Goal: Navigation & Orientation: Find specific page/section

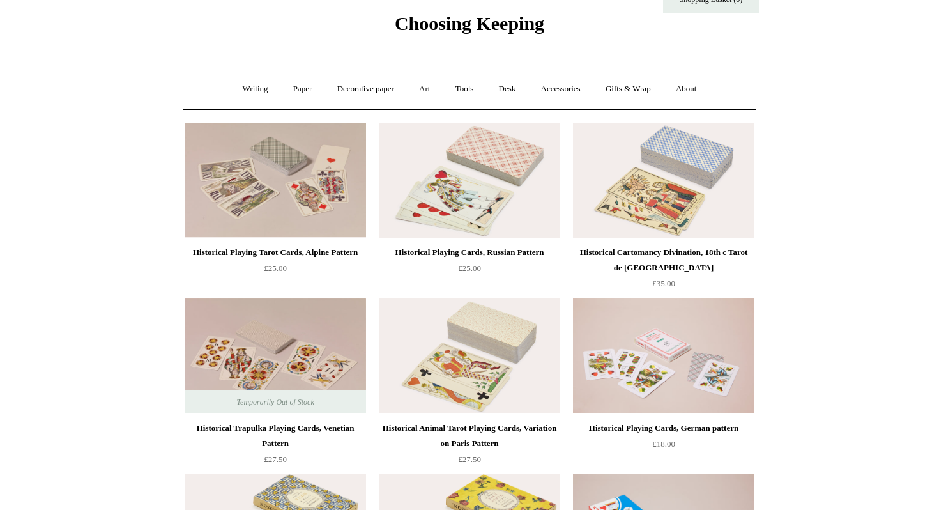
scroll to position [45, 0]
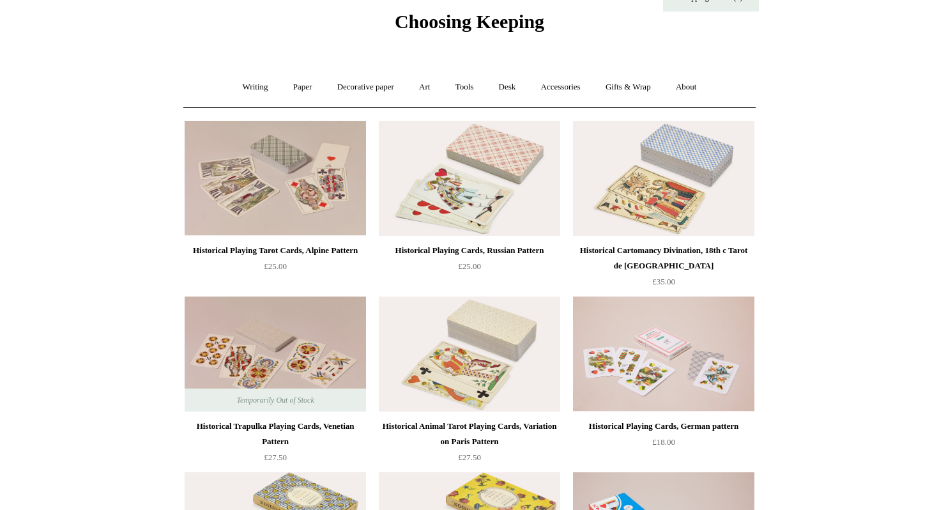
click at [654, 193] on img at bounding box center [664, 178] width 182 height 115
click at [484, 161] on img at bounding box center [470, 178] width 182 height 115
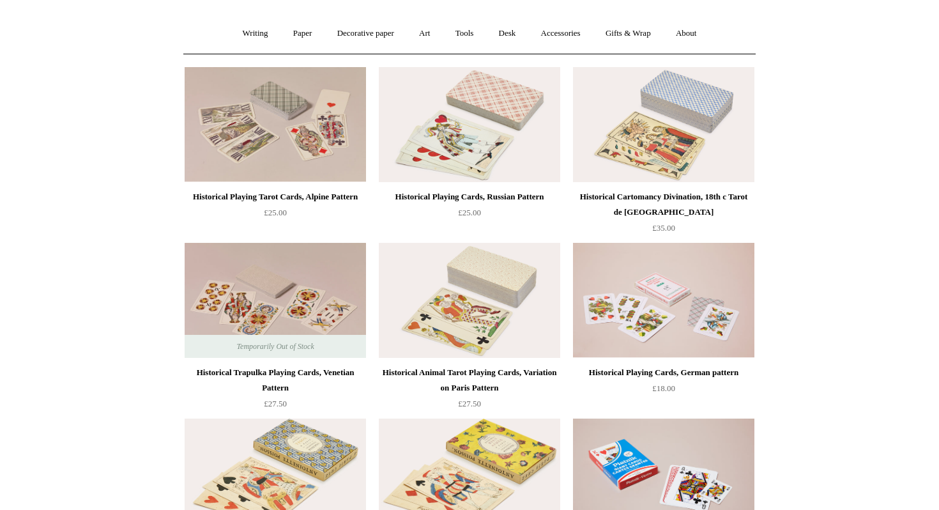
scroll to position [101, 0]
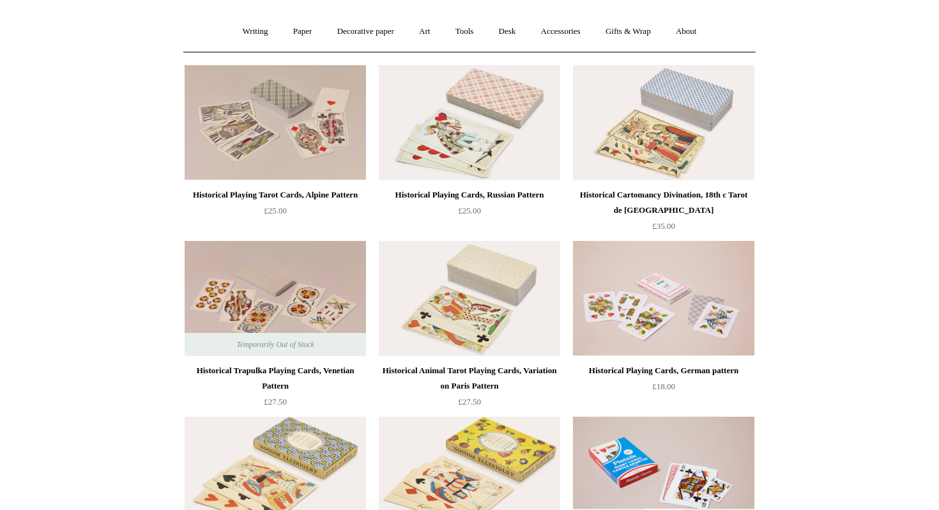
click at [478, 302] on img at bounding box center [470, 298] width 182 height 115
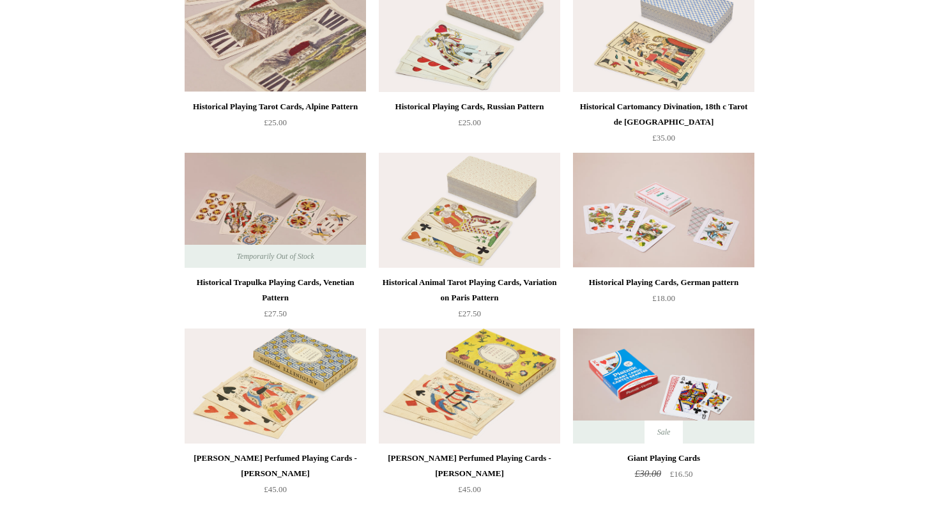
scroll to position [194, 0]
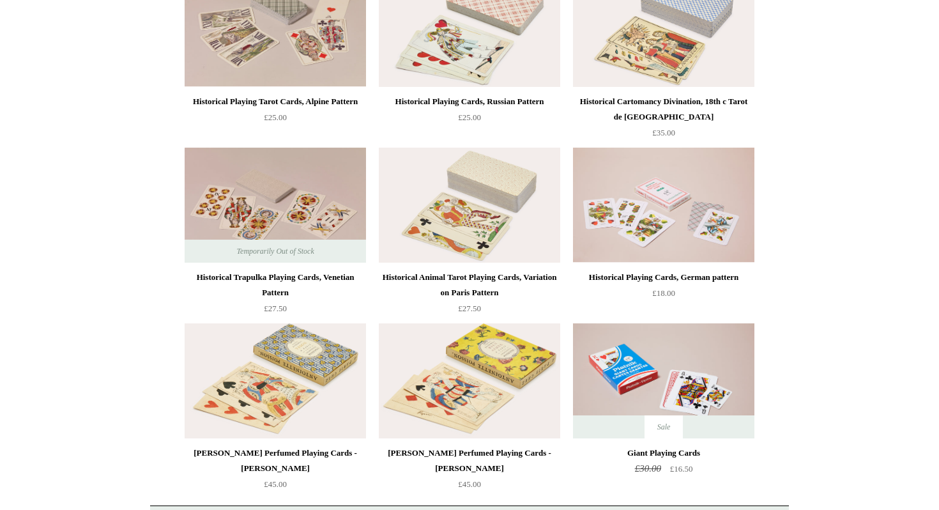
click at [704, 199] on img at bounding box center [664, 205] width 182 height 115
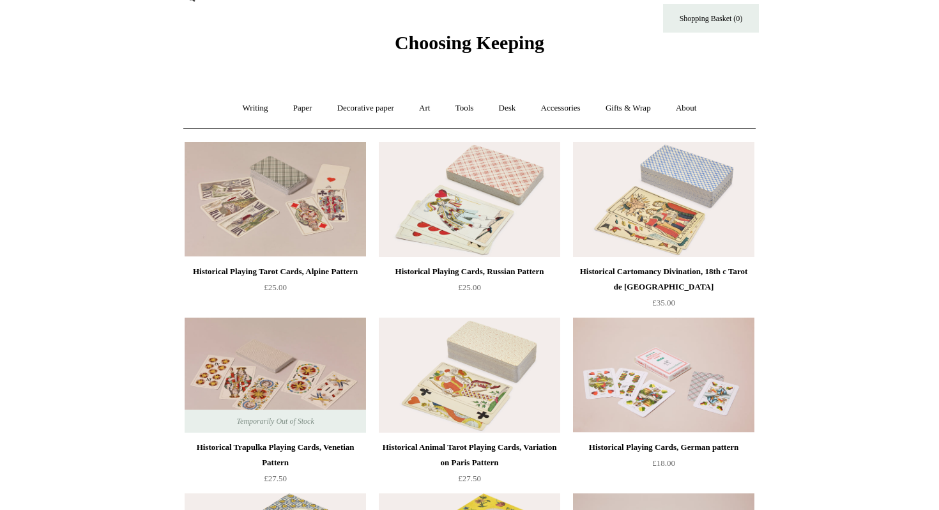
scroll to position [23, 0]
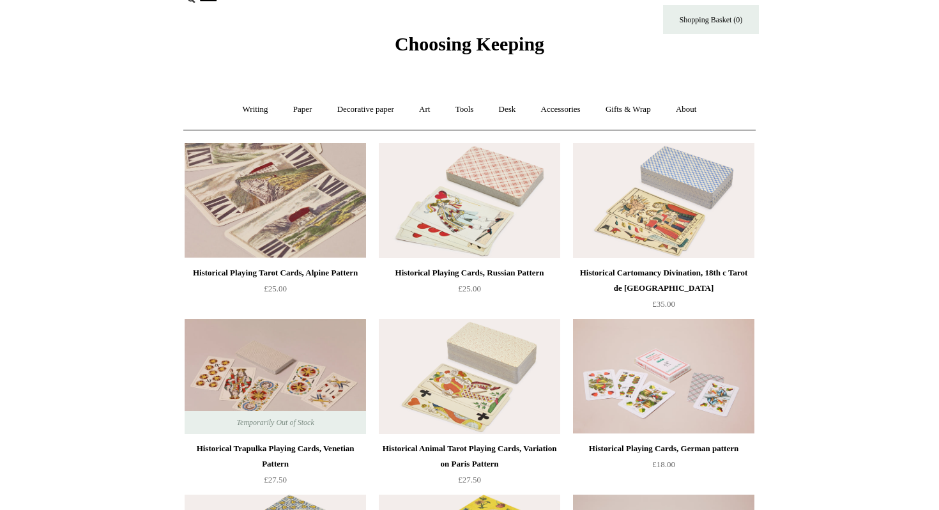
click at [263, 203] on img at bounding box center [276, 200] width 182 height 115
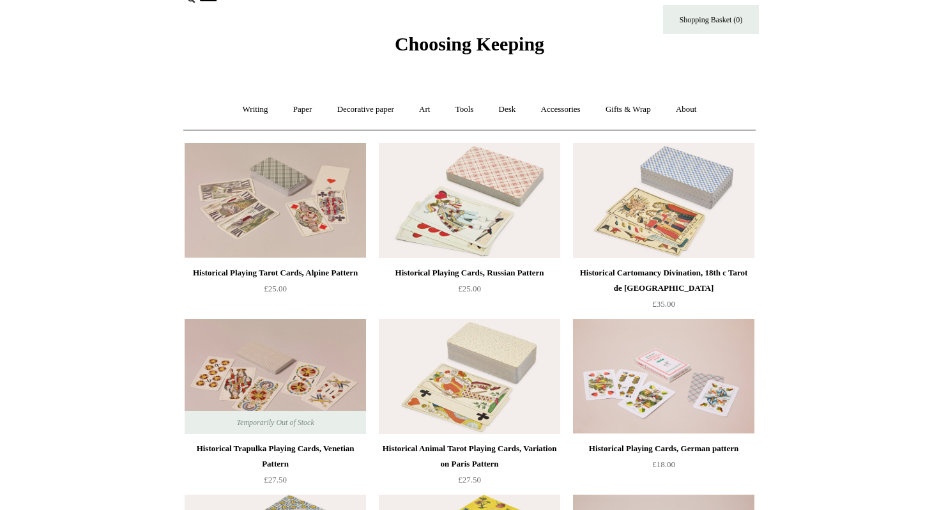
scroll to position [0, 0]
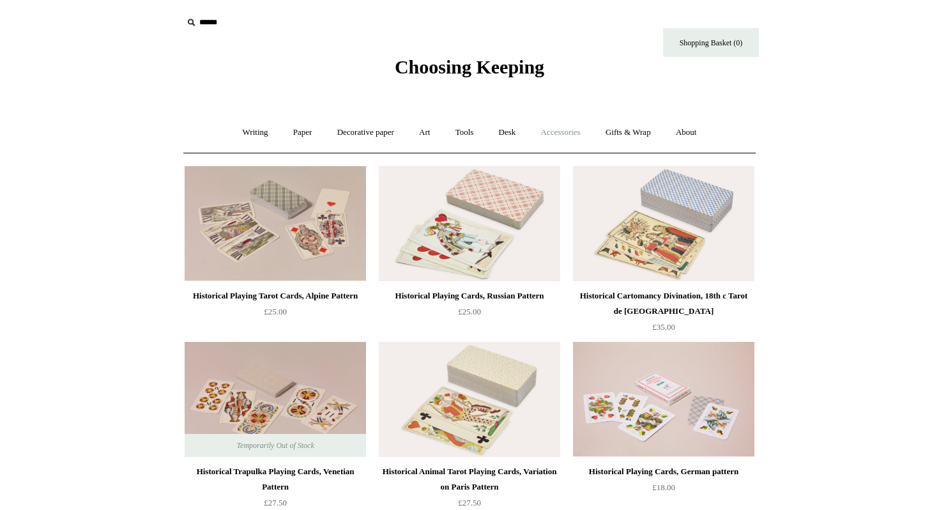
click at [568, 141] on link "Accessories +" at bounding box center [561, 133] width 63 height 34
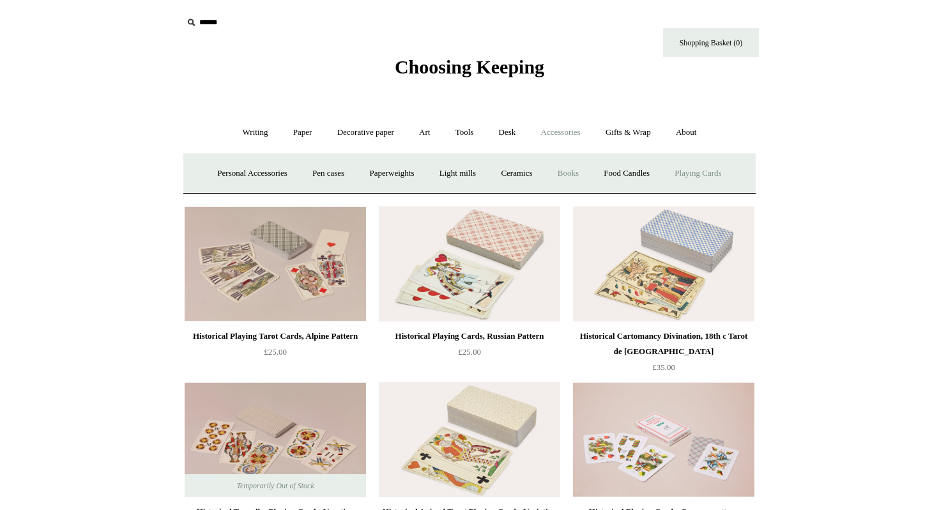
click at [562, 174] on link "Books" at bounding box center [568, 174] width 44 height 34
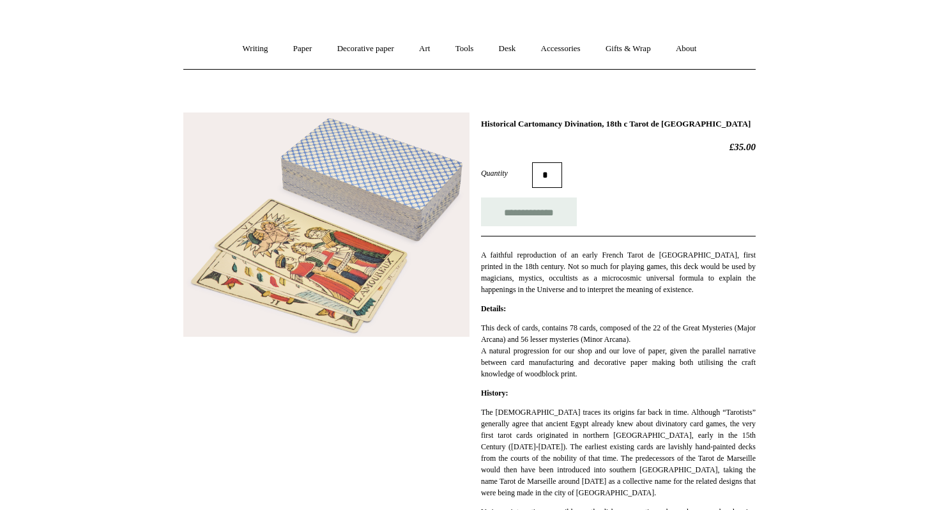
scroll to position [121, 0]
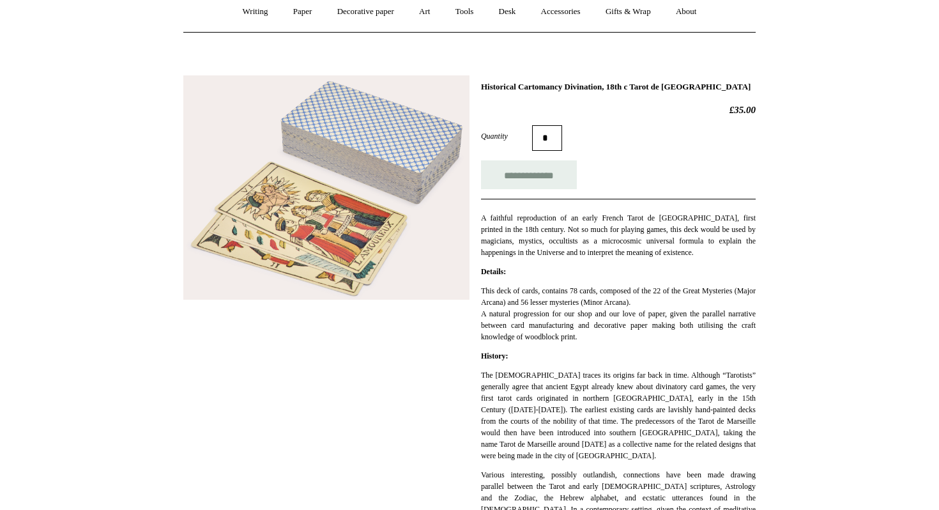
click at [430, 226] on img at bounding box center [326, 187] width 286 height 224
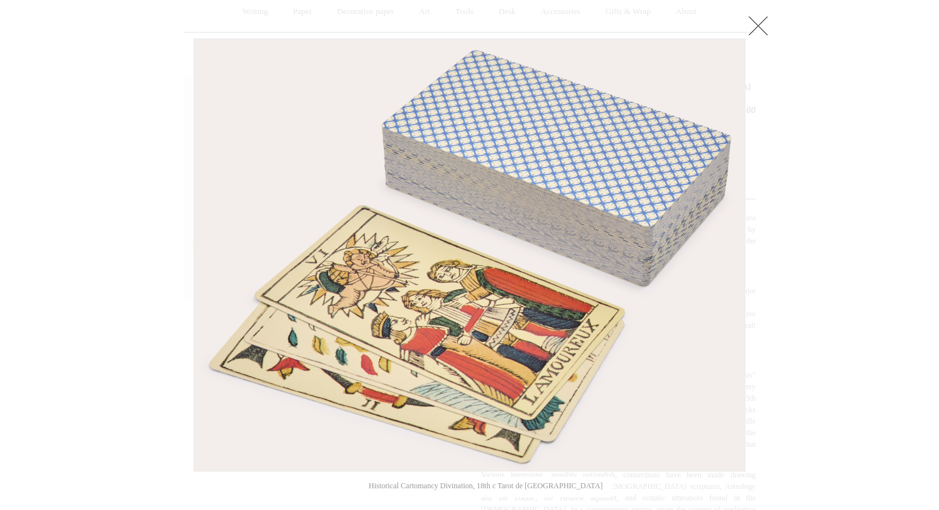
click at [753, 19] on link at bounding box center [759, 26] width 26 height 26
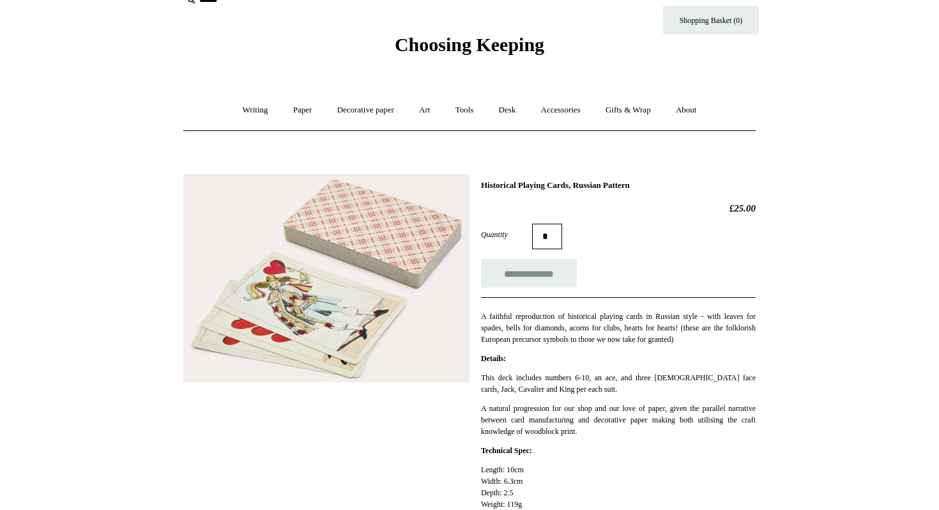
scroll to position [32, 0]
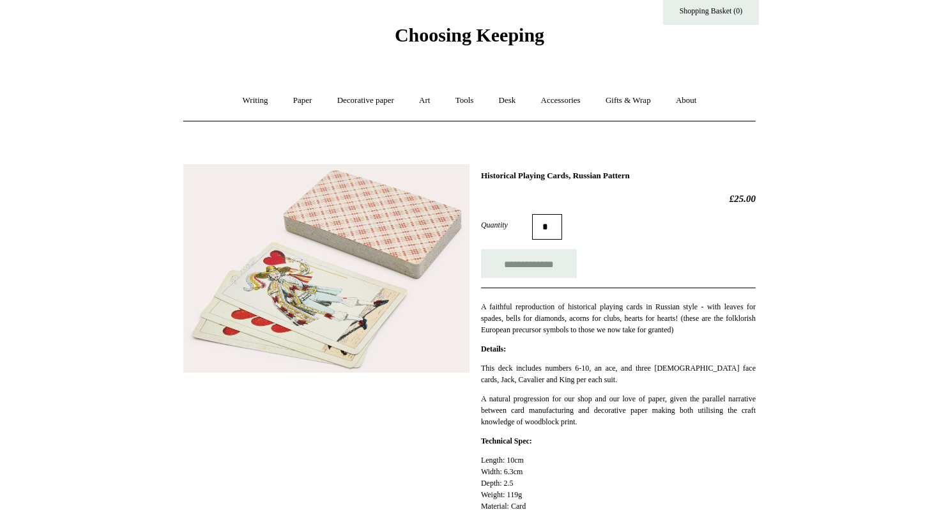
click at [443, 296] on img at bounding box center [326, 268] width 286 height 209
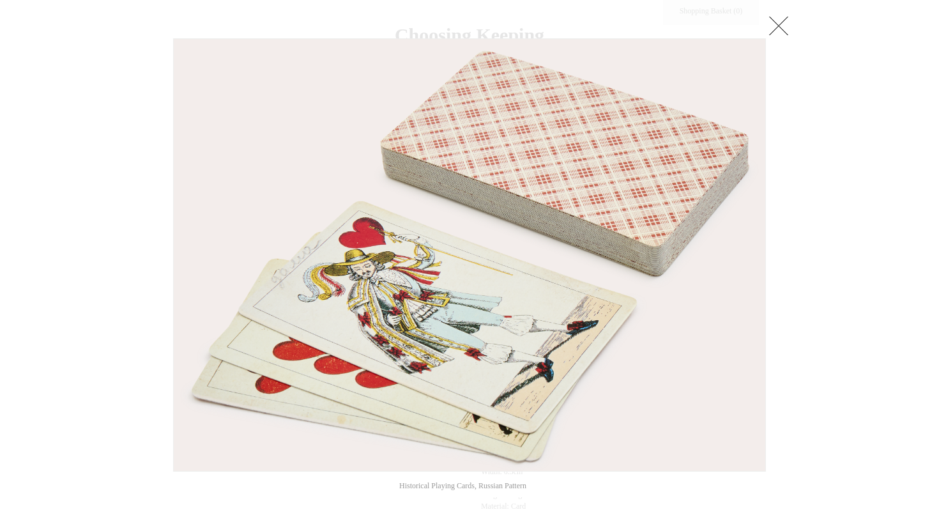
click at [661, 287] on img at bounding box center [470, 255] width 592 height 432
click at [781, 15] on link at bounding box center [779, 26] width 26 height 26
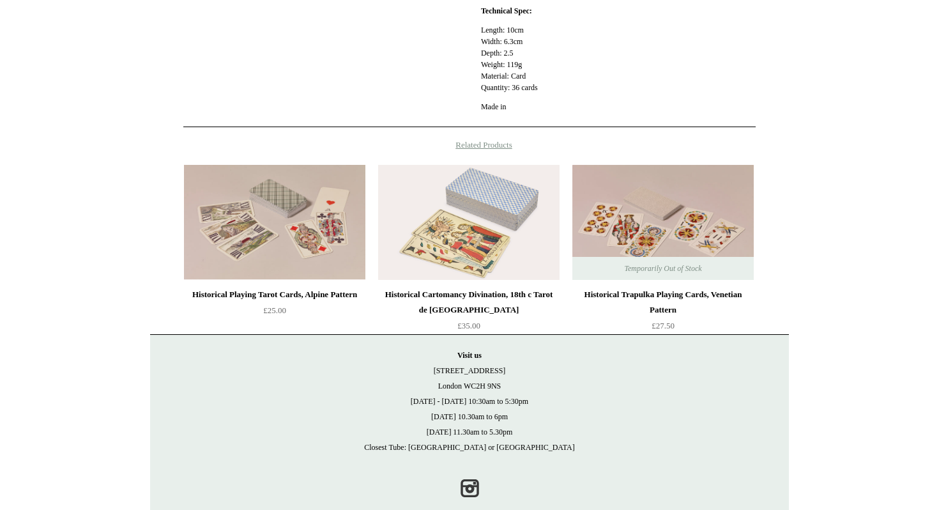
scroll to position [463, 0]
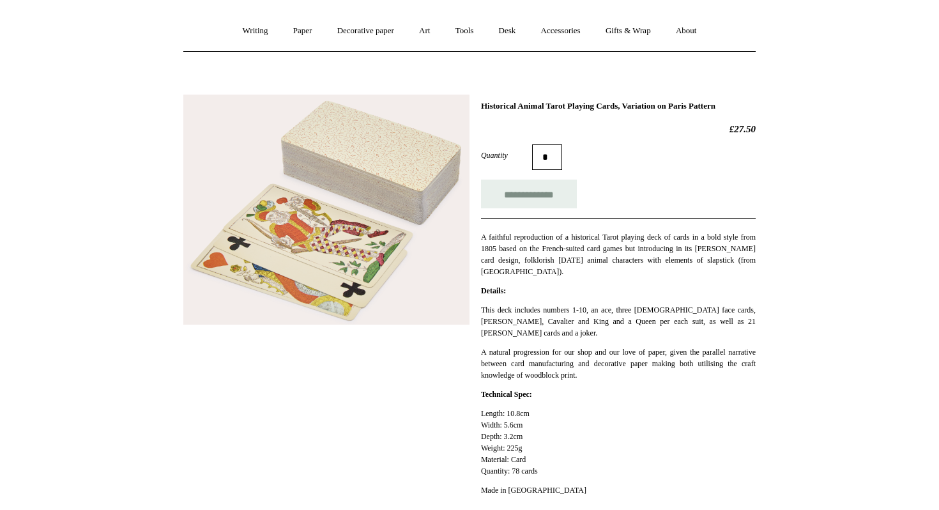
scroll to position [103, 0]
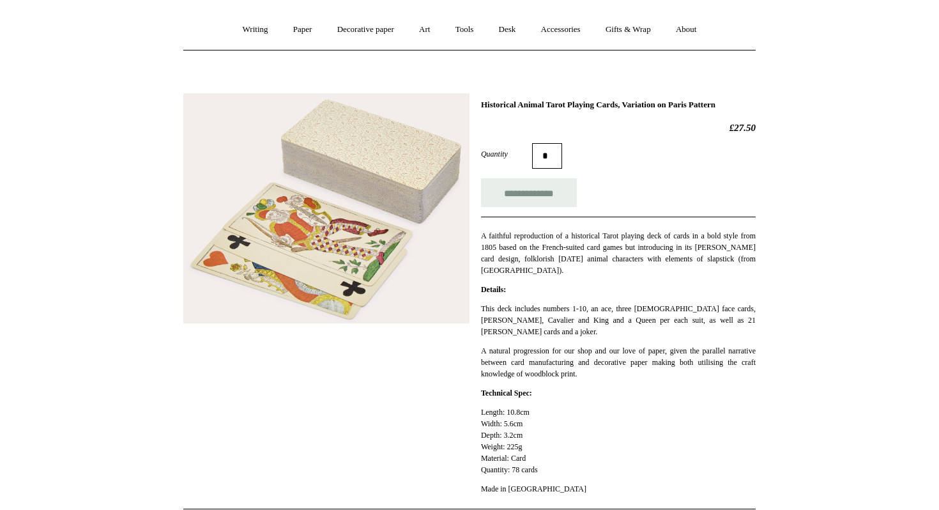
click at [386, 268] on img at bounding box center [326, 208] width 286 height 230
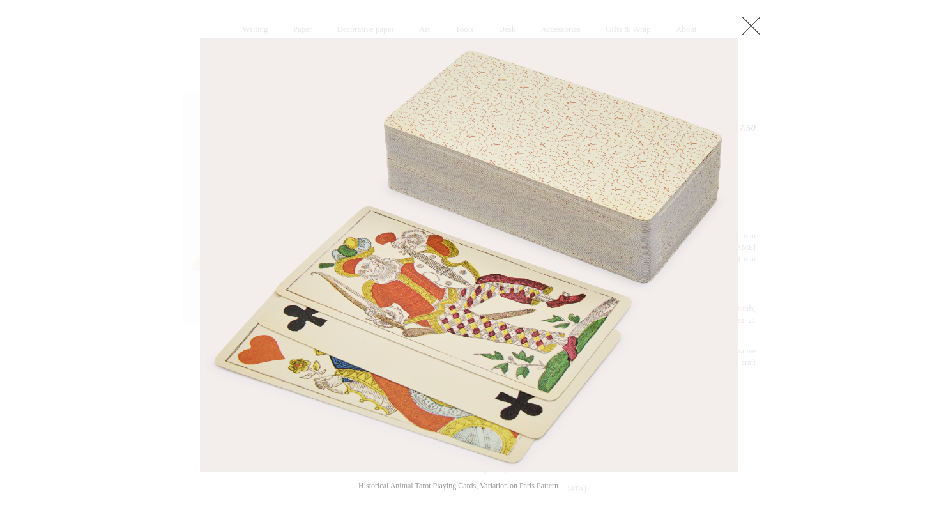
click at [752, 22] on link at bounding box center [752, 26] width 26 height 26
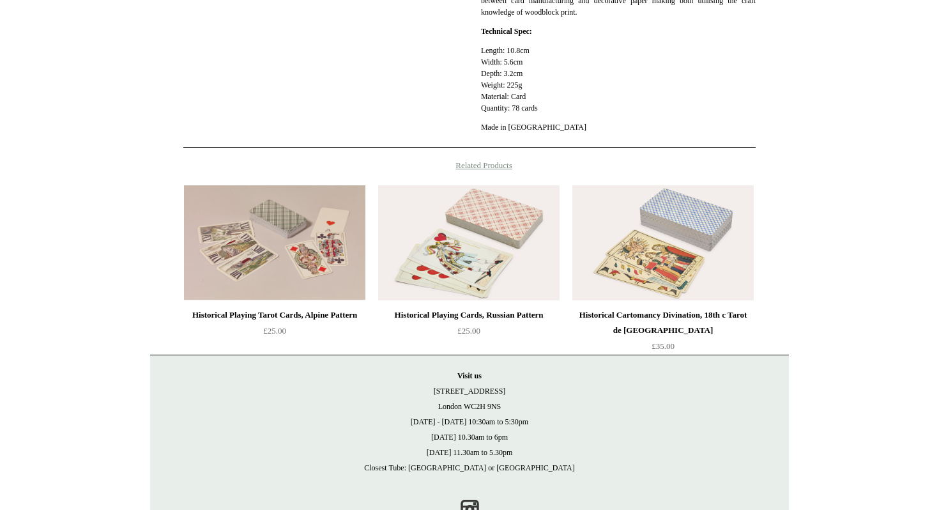
scroll to position [469, 0]
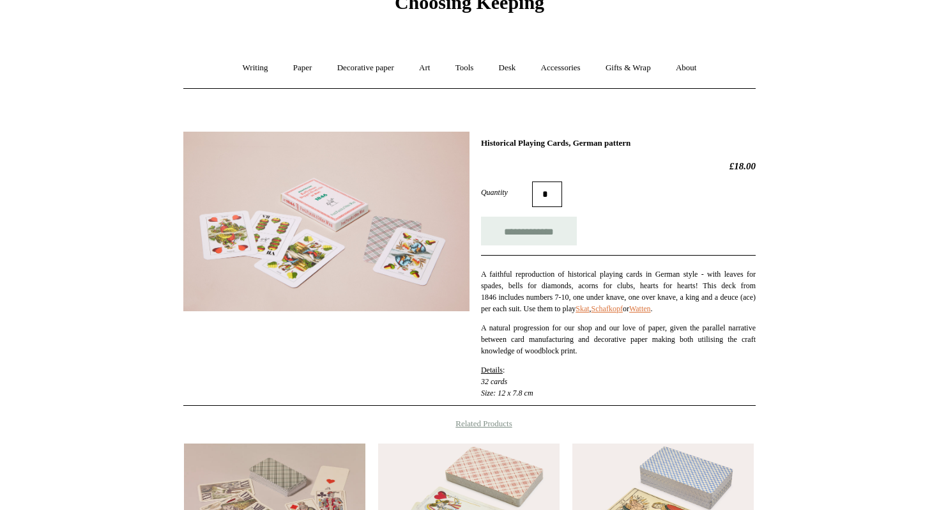
scroll to position [66, 0]
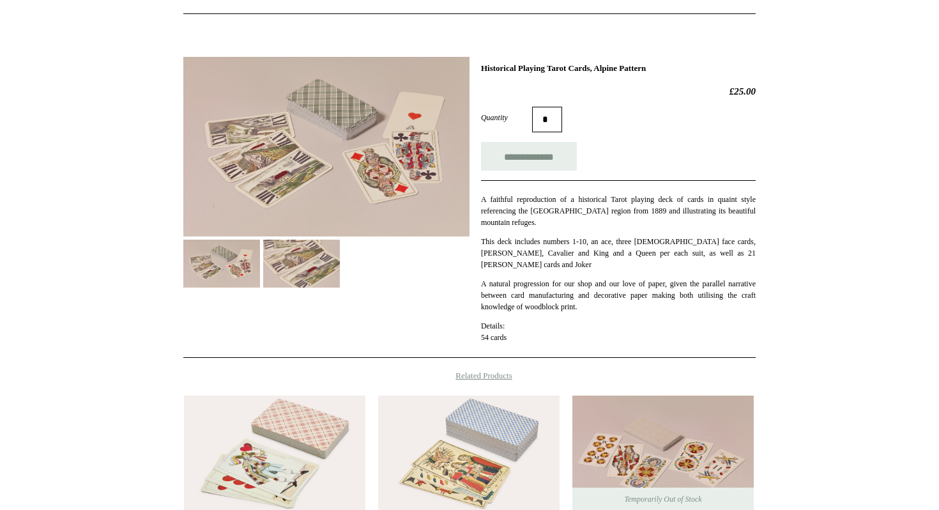
scroll to position [146, 0]
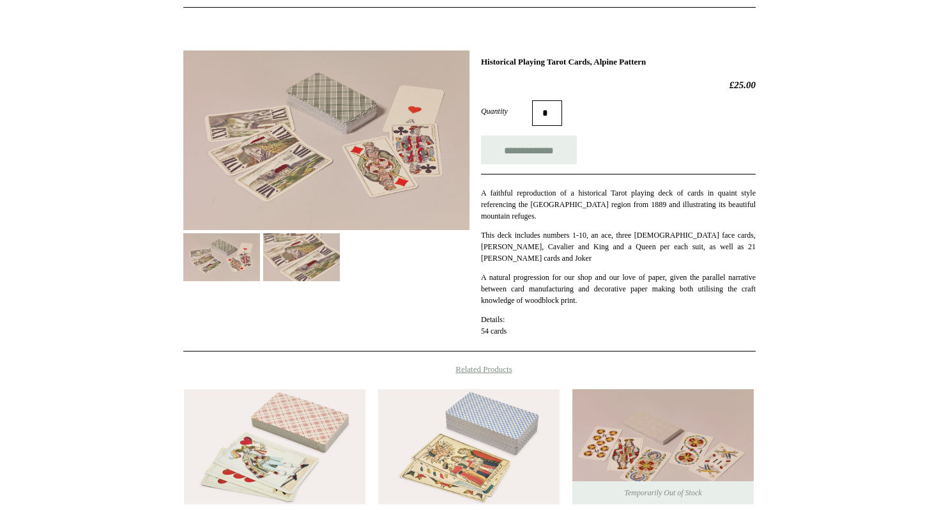
click at [310, 247] on img at bounding box center [301, 257] width 77 height 48
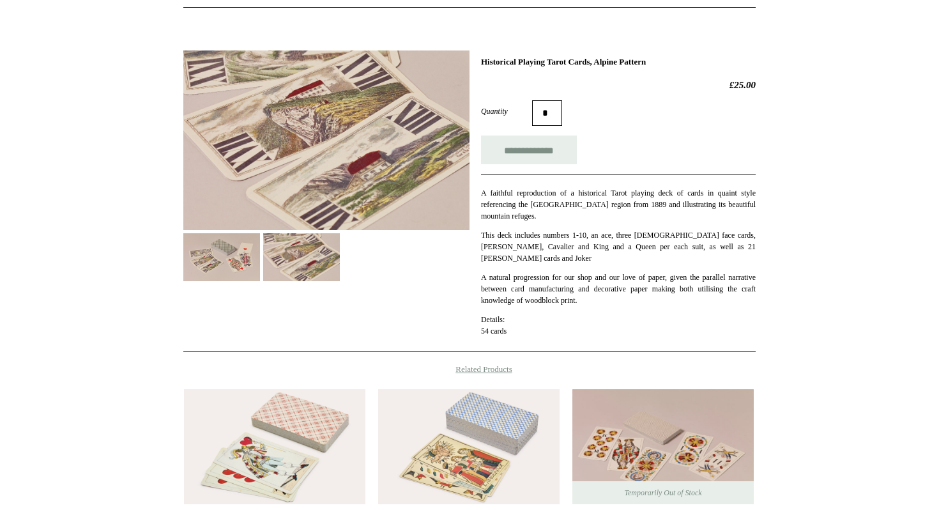
click at [226, 259] on img at bounding box center [221, 257] width 77 height 48
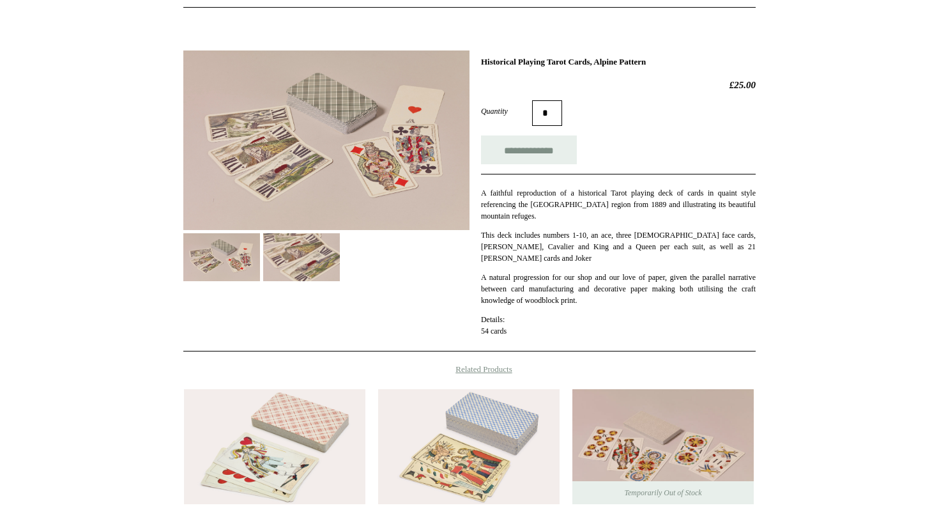
click at [294, 258] on img at bounding box center [301, 257] width 77 height 48
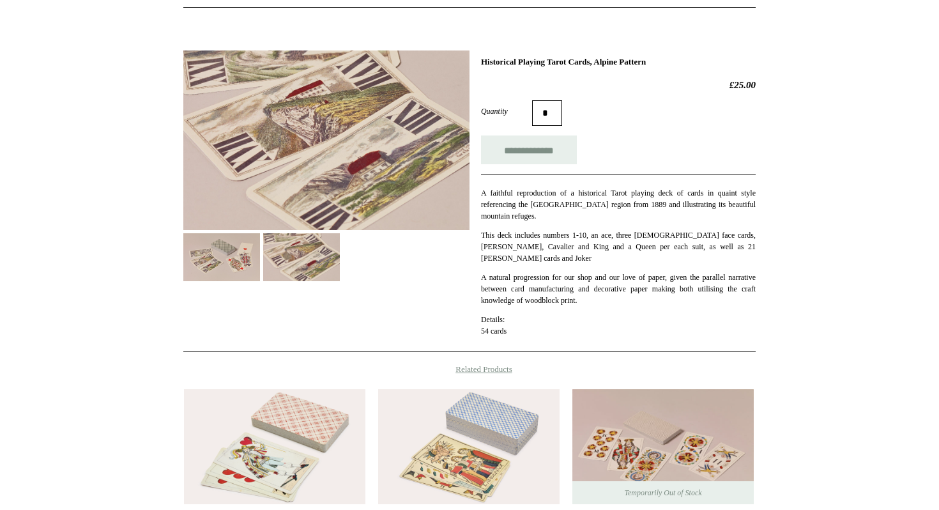
click at [224, 267] on img at bounding box center [221, 257] width 77 height 48
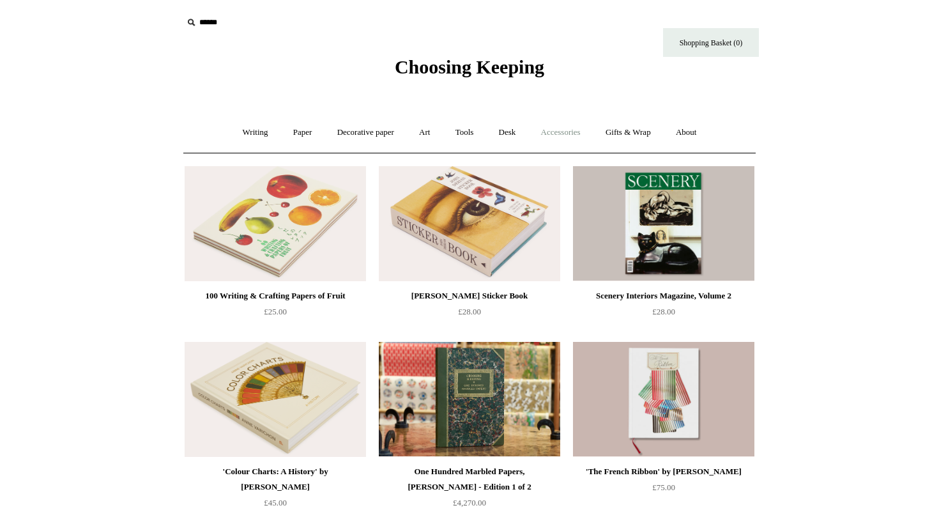
click at [577, 136] on link "Accessories +" at bounding box center [561, 133] width 63 height 34
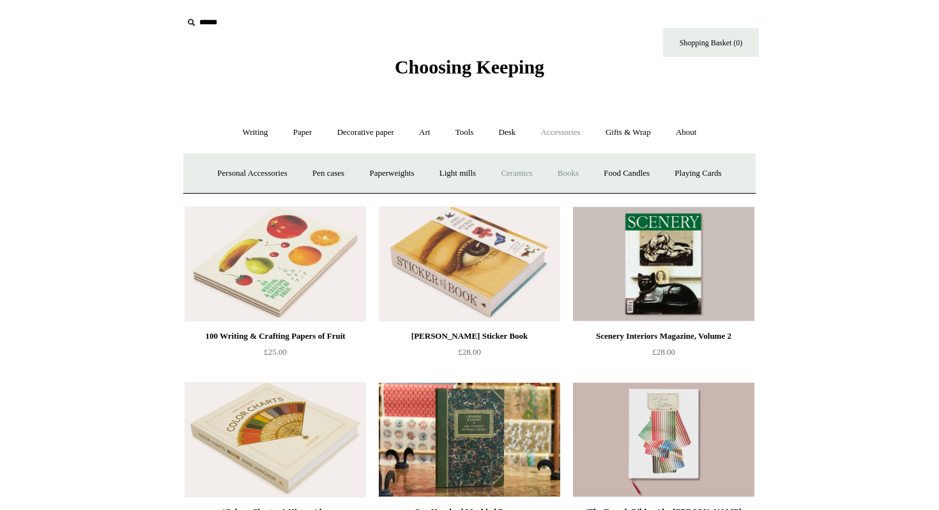
click at [523, 172] on link "Ceramics +" at bounding box center [517, 174] width 54 height 34
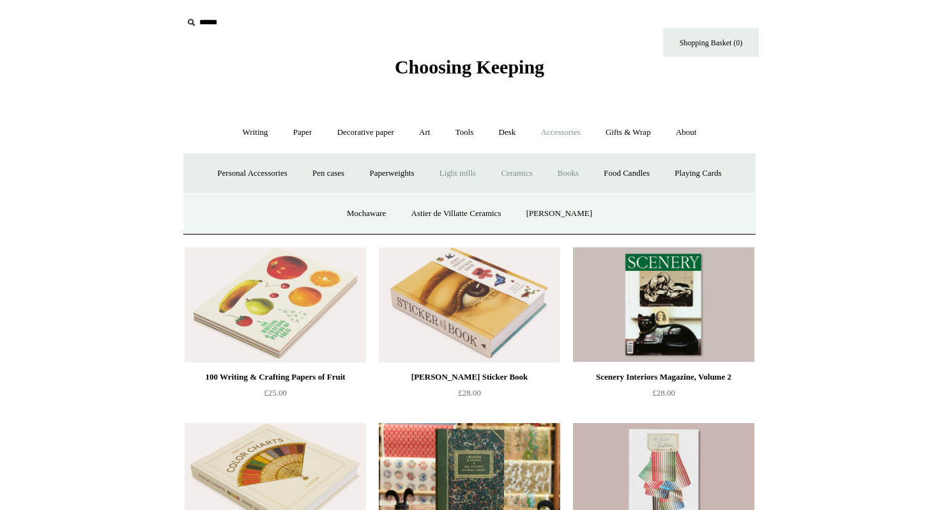
click at [470, 172] on link "Light mills" at bounding box center [457, 174] width 59 height 34
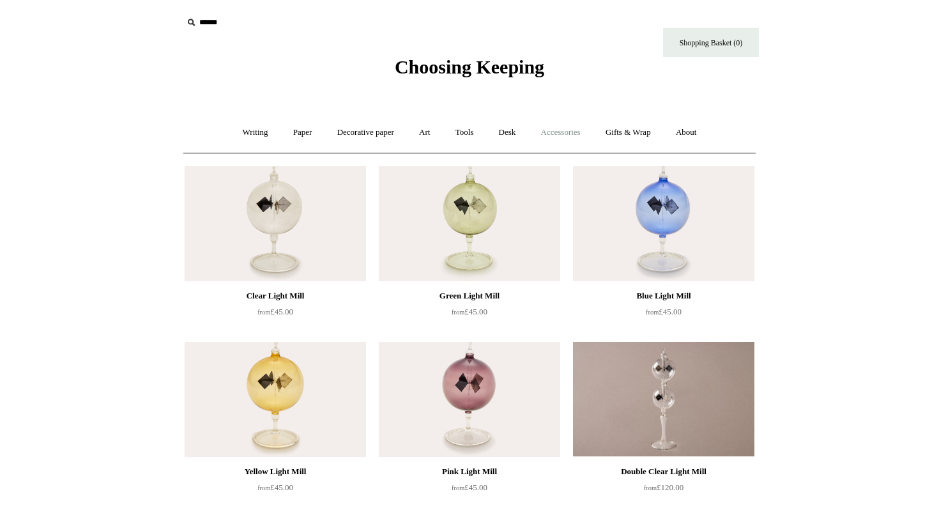
click at [557, 133] on link "Accessories +" at bounding box center [561, 133] width 63 height 34
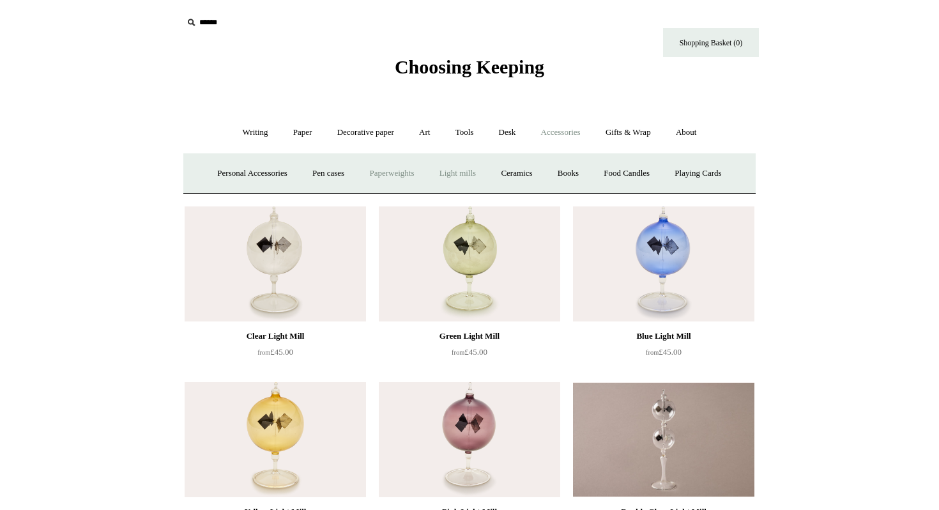
click at [376, 174] on link "Paperweights +" at bounding box center [392, 174] width 68 height 34
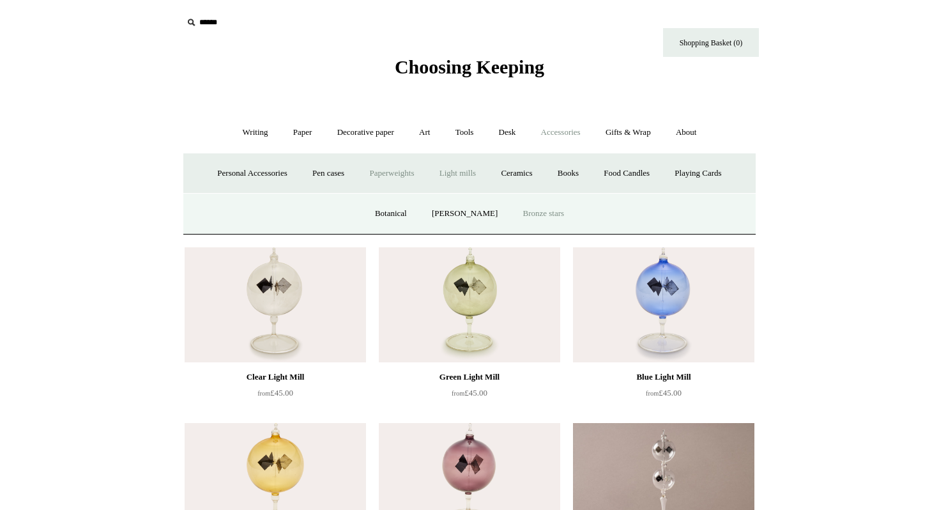
click at [521, 215] on link "Bronze stars" at bounding box center [544, 214] width 65 height 34
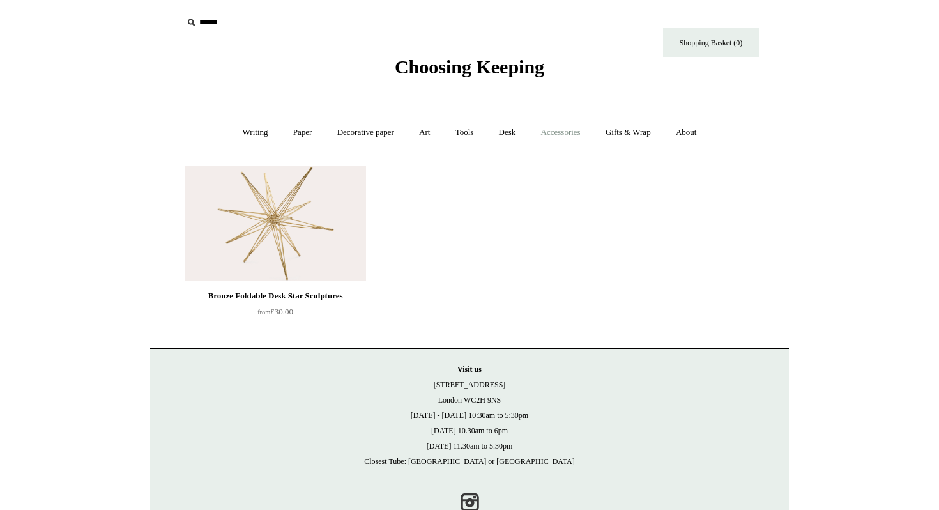
click at [561, 132] on link "Accessories +" at bounding box center [561, 133] width 63 height 34
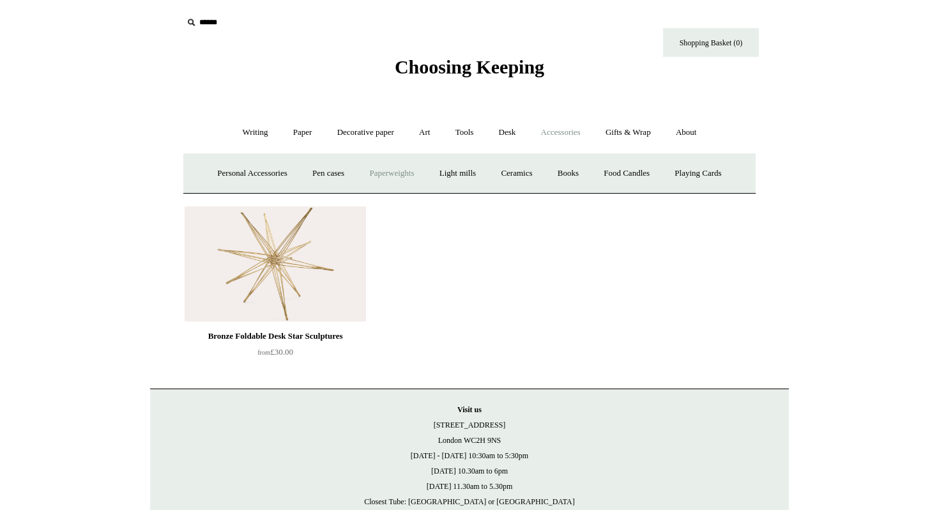
click at [376, 174] on link "Paperweights +" at bounding box center [392, 174] width 68 height 34
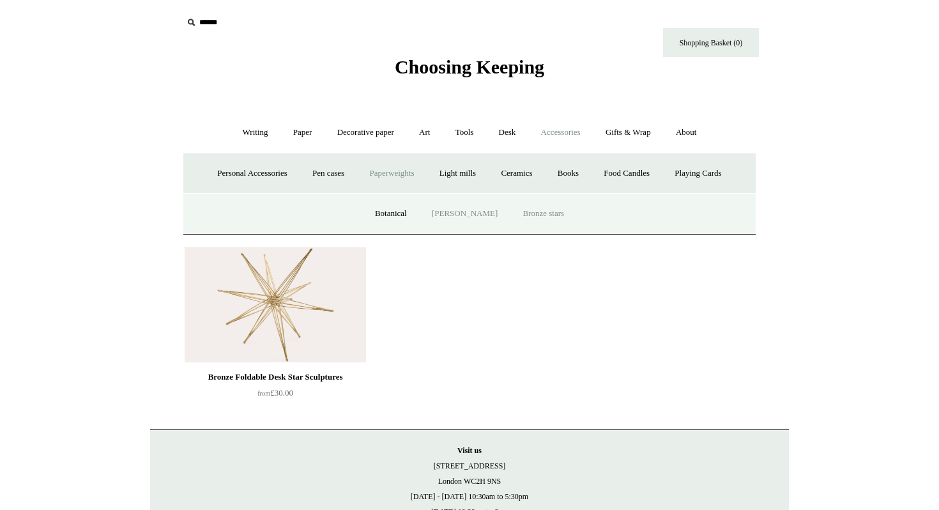
click at [470, 214] on link "[PERSON_NAME]" at bounding box center [465, 214] width 89 height 34
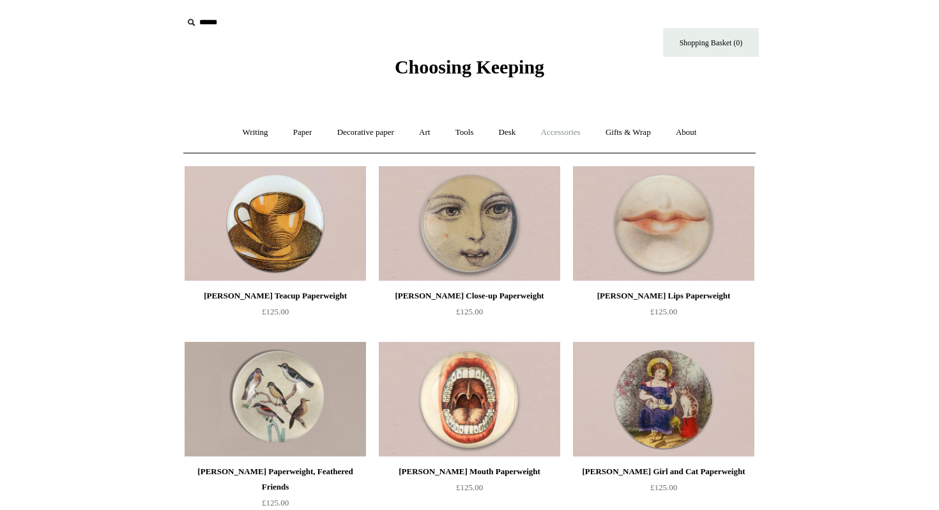
click at [553, 129] on link "Accessories +" at bounding box center [561, 133] width 63 height 34
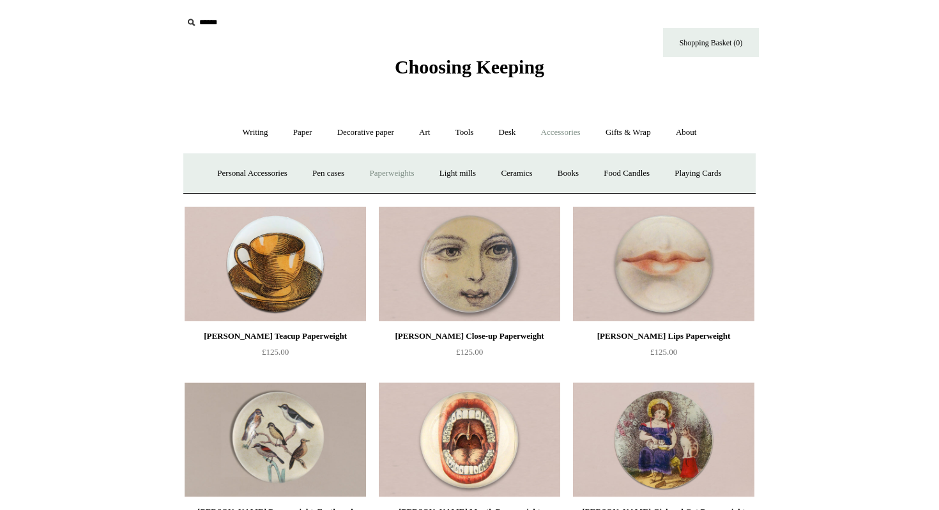
click at [380, 171] on link "Paperweights +" at bounding box center [392, 174] width 68 height 34
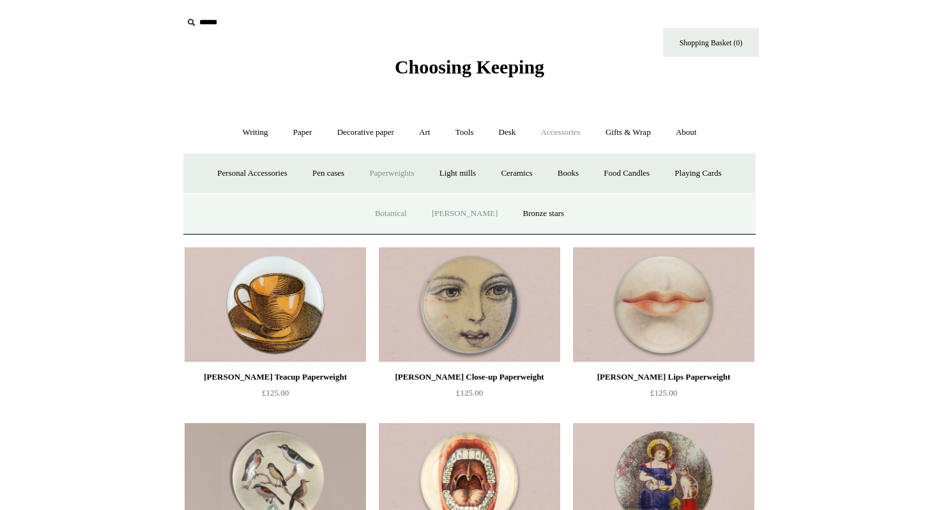
click at [394, 213] on link "Botanical" at bounding box center [391, 214] width 55 height 34
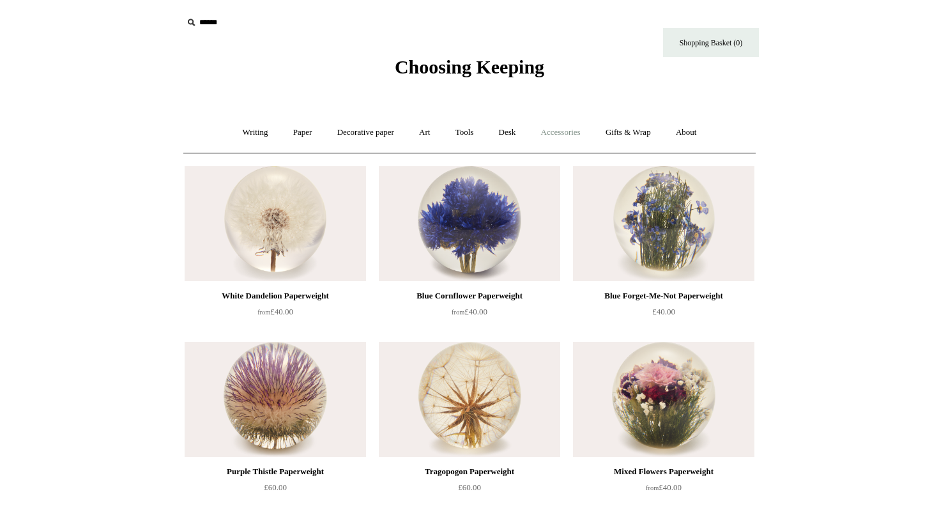
click at [557, 130] on link "Accessories +" at bounding box center [561, 133] width 63 height 34
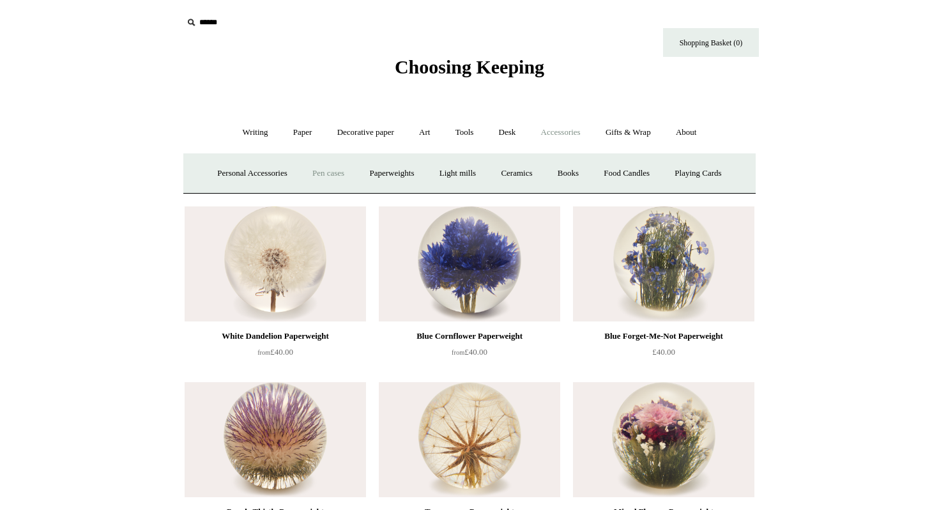
click at [322, 175] on link "Pen cases" at bounding box center [328, 174] width 55 height 34
